Goal: Task Accomplishment & Management: Manage account settings

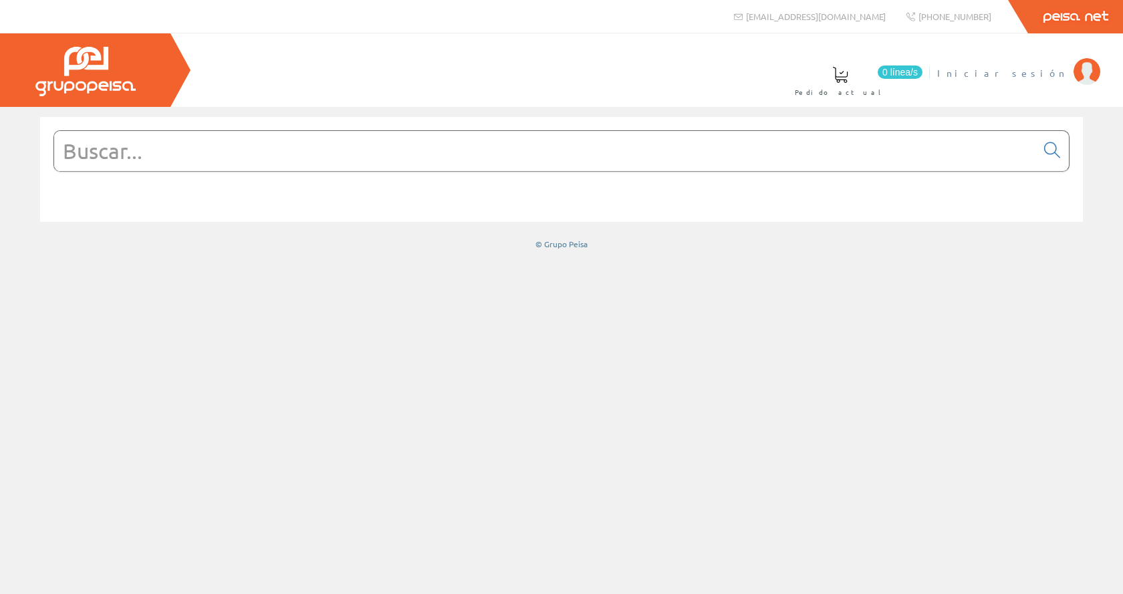
click at [1036, 76] on span "Iniciar sesión" at bounding box center [1002, 72] width 130 height 13
click at [1040, 66] on span "Inma Catalán" at bounding box center [1011, 72] width 110 height 13
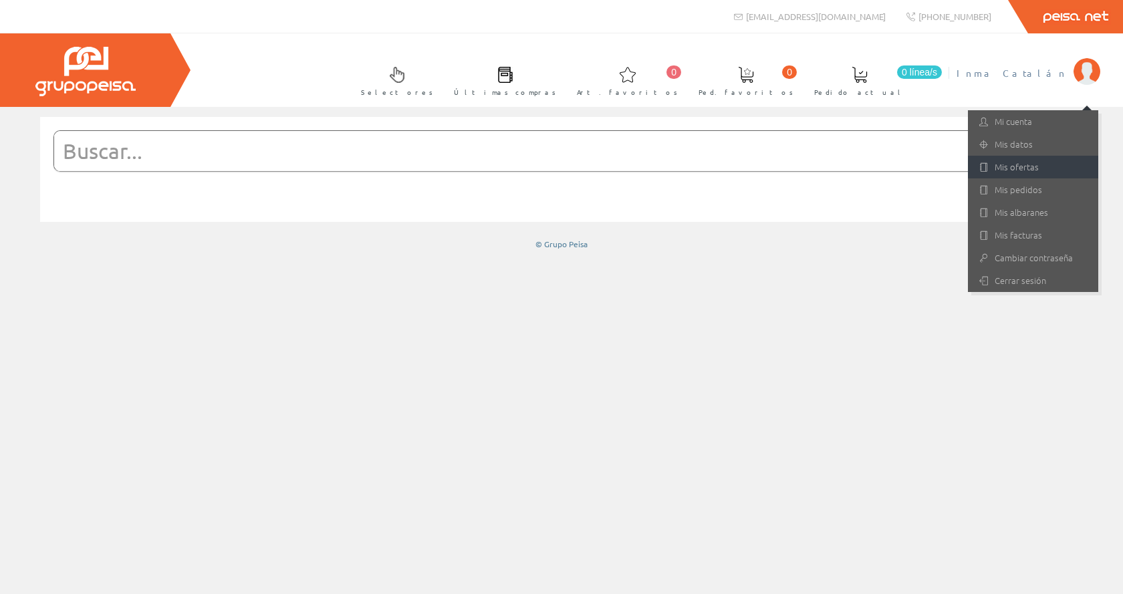
click at [1040, 167] on link "Mis ofertas" at bounding box center [1032, 167] width 130 height 23
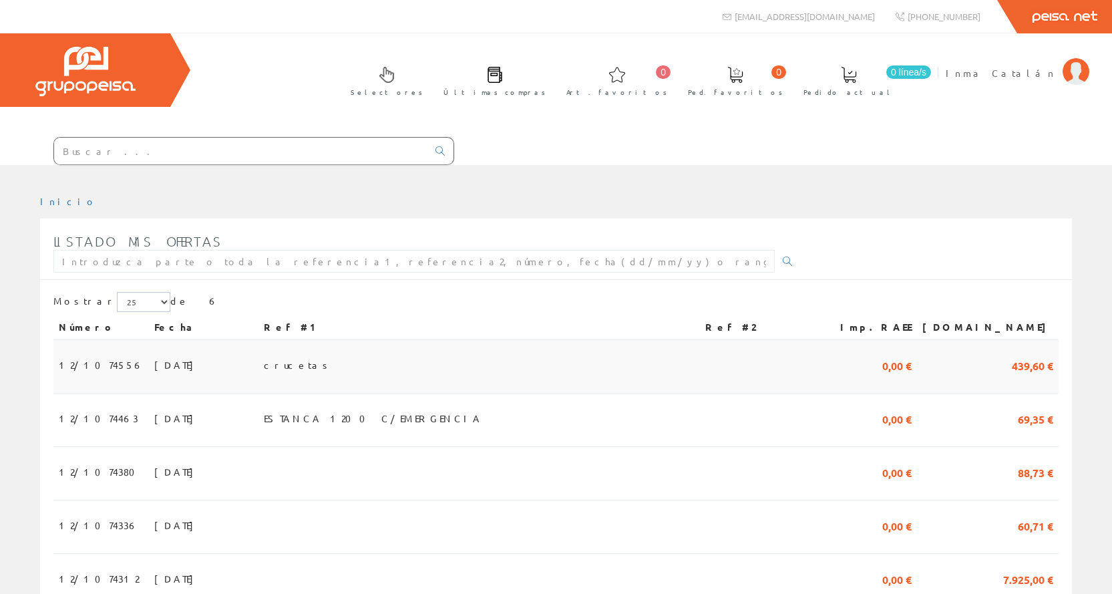
click at [103, 359] on span "12/1074556" at bounding box center [101, 364] width 85 height 23
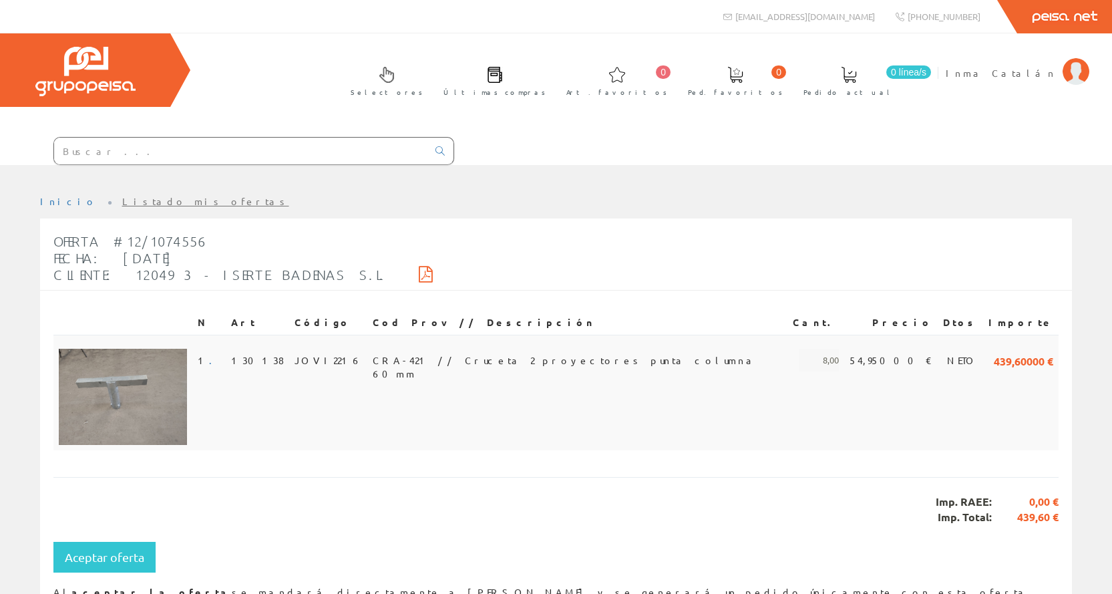
click at [478, 356] on span "CRA-421 // Cruceta 2 proyectores punta columna 60mm" at bounding box center [578, 360] width 410 height 23
